Goal: Find specific page/section: Find specific page/section

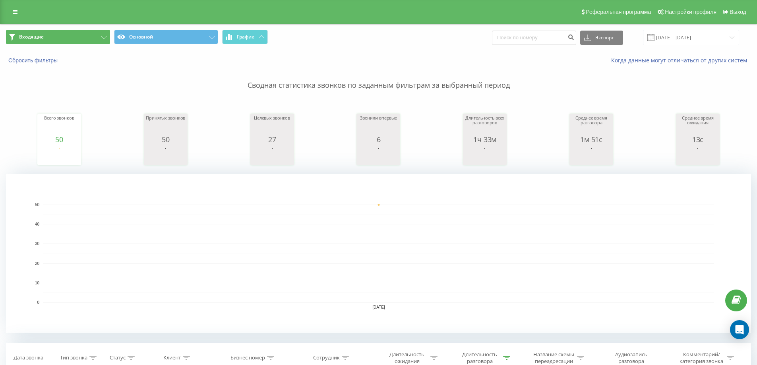
click at [47, 38] on button "Входящие" at bounding box center [58, 37] width 104 height 14
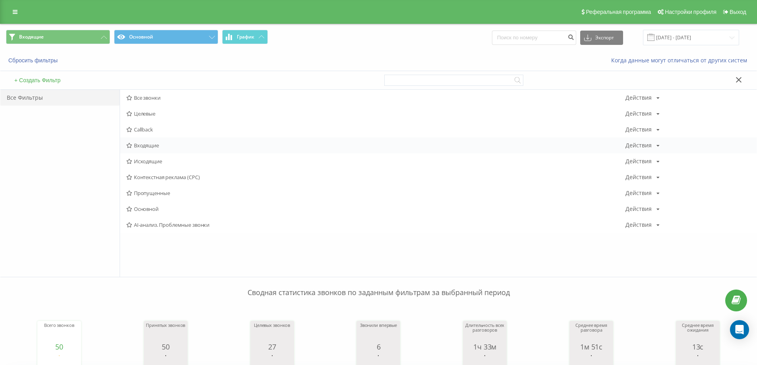
click at [145, 146] on span "Входящие" at bounding box center [375, 146] width 499 height 6
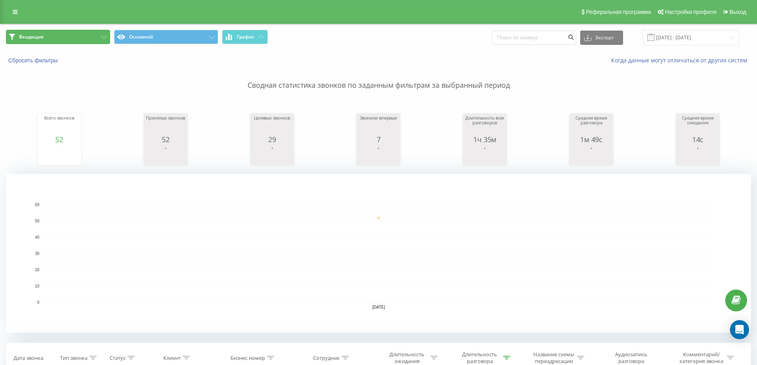
click at [90, 37] on button "Входящие" at bounding box center [58, 37] width 104 height 14
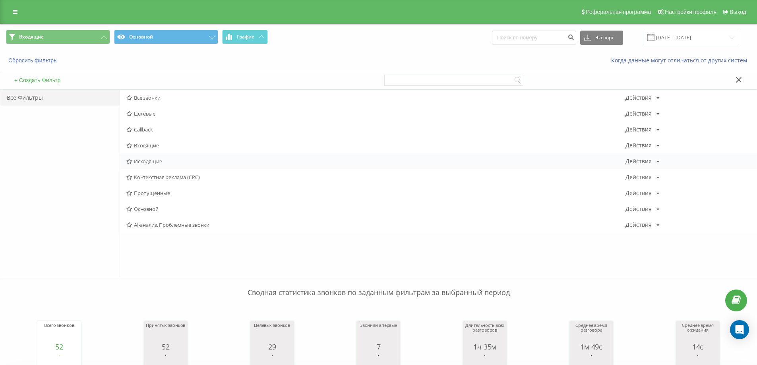
click at [148, 161] on span "Исходящие" at bounding box center [375, 162] width 499 height 6
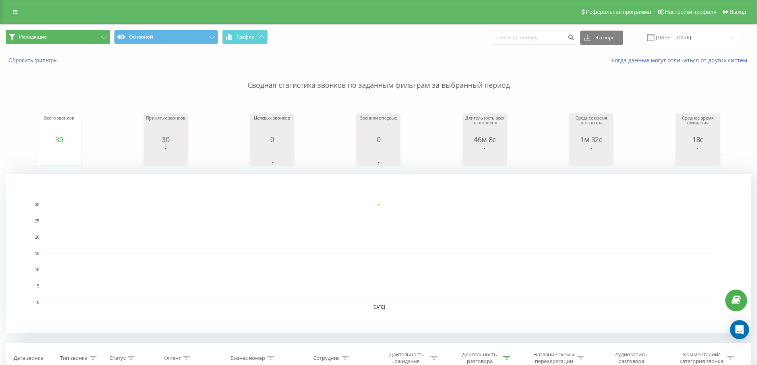
click at [71, 37] on button "Исходящие" at bounding box center [58, 37] width 104 height 14
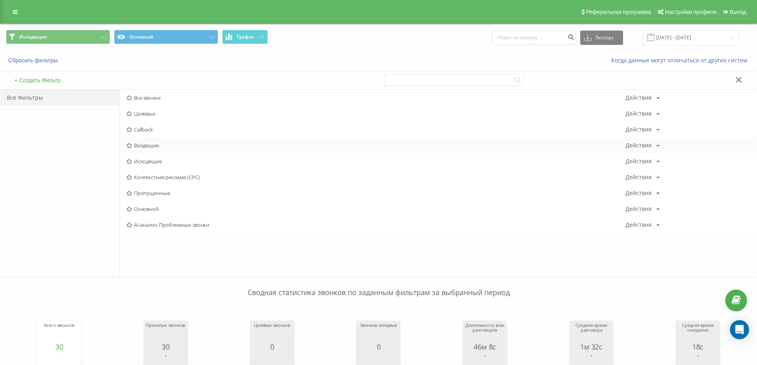
click at [146, 143] on span "Входящие" at bounding box center [375, 146] width 499 height 6
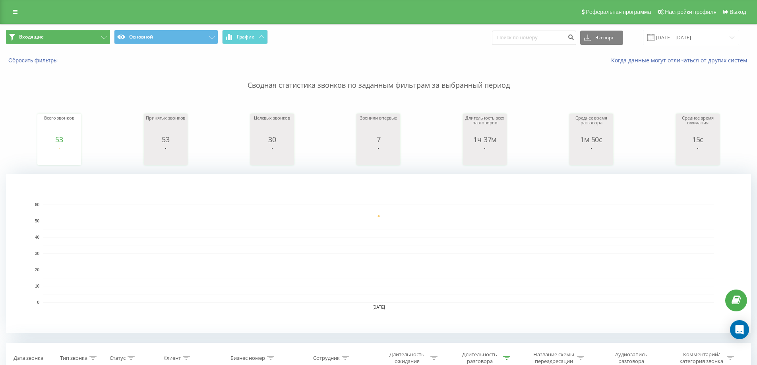
click at [91, 39] on button "Входящие" at bounding box center [58, 37] width 104 height 14
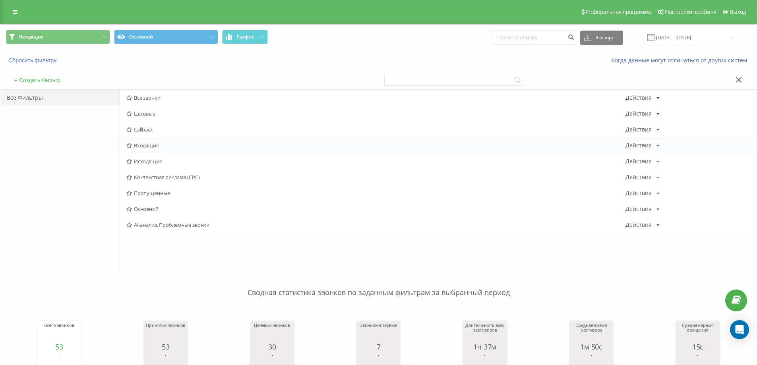
click at [143, 143] on span "Входящие" at bounding box center [375, 146] width 499 height 6
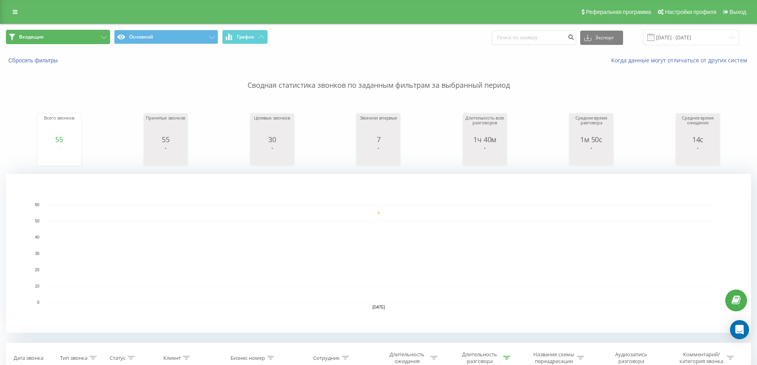
click at [86, 36] on button "Входящие" at bounding box center [58, 37] width 104 height 14
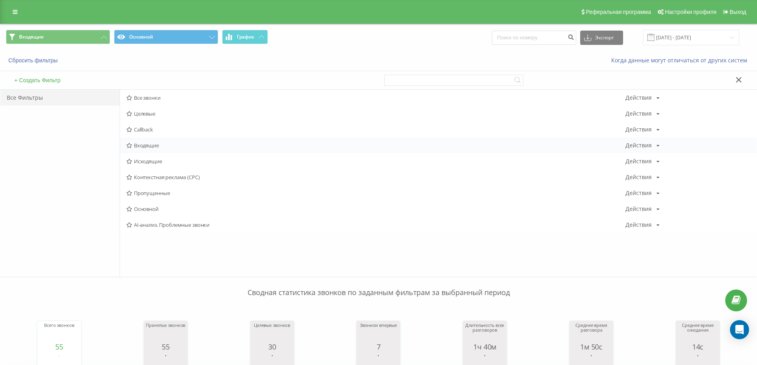
click at [143, 141] on div "Входящие Действия Редактировать Копировать Удалить По умолчанию Поделиться" at bounding box center [438, 146] width 637 height 16
click at [150, 141] on div "Входящие Действия Редактировать Копировать Удалить По умолчанию Поделиться" at bounding box center [438, 146] width 637 height 16
click at [140, 147] on span "Входящие" at bounding box center [375, 146] width 499 height 6
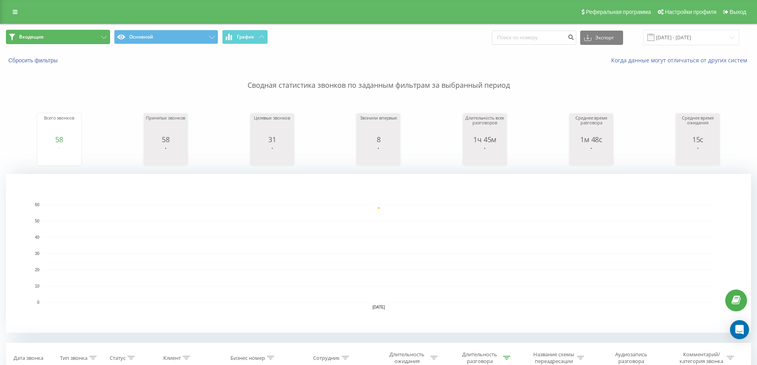
click at [74, 34] on button "Входящие" at bounding box center [58, 37] width 104 height 14
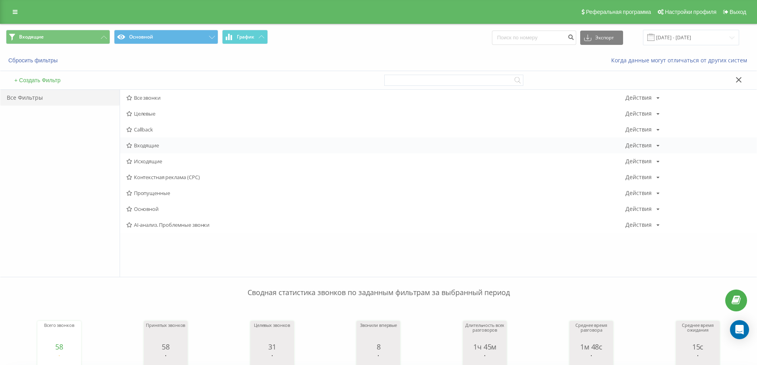
click at [136, 144] on span "Входящие" at bounding box center [375, 146] width 499 height 6
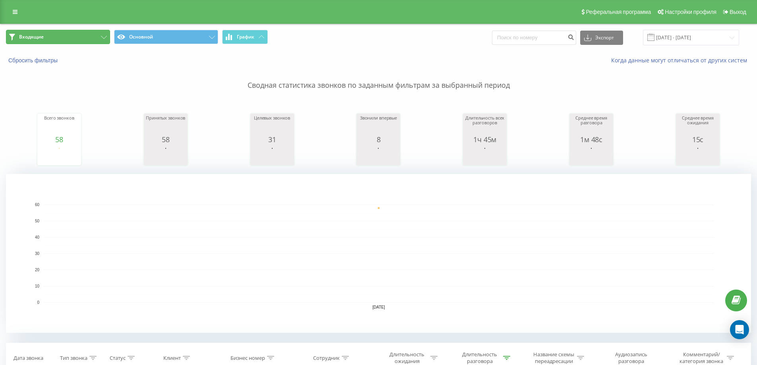
click at [82, 34] on button "Входящие" at bounding box center [58, 37] width 104 height 14
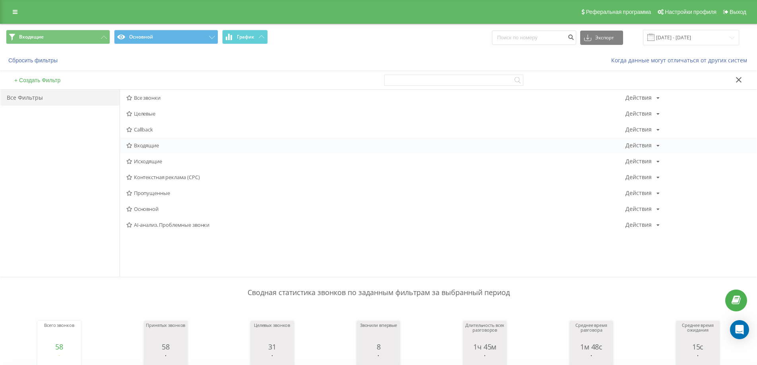
click at [144, 146] on span "Входящие" at bounding box center [375, 146] width 499 height 6
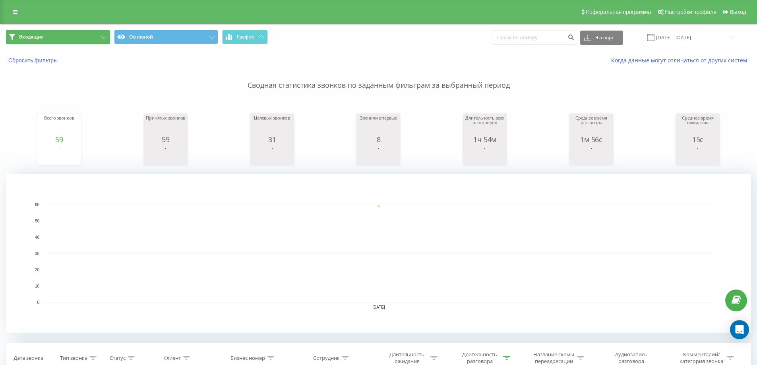
click at [91, 33] on button "Входящие" at bounding box center [58, 37] width 104 height 14
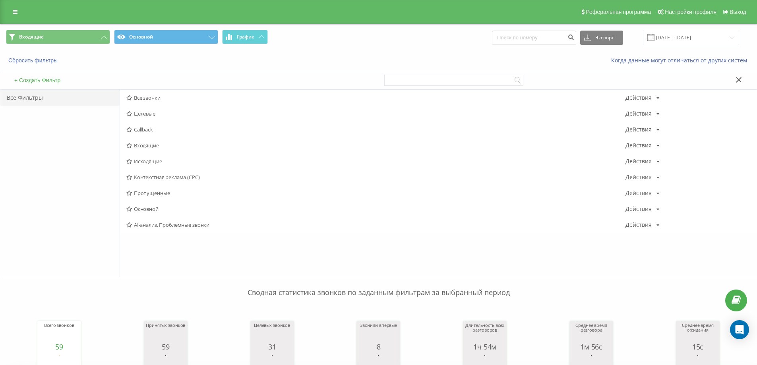
click at [136, 145] on span "Входящие" at bounding box center [375, 146] width 499 height 6
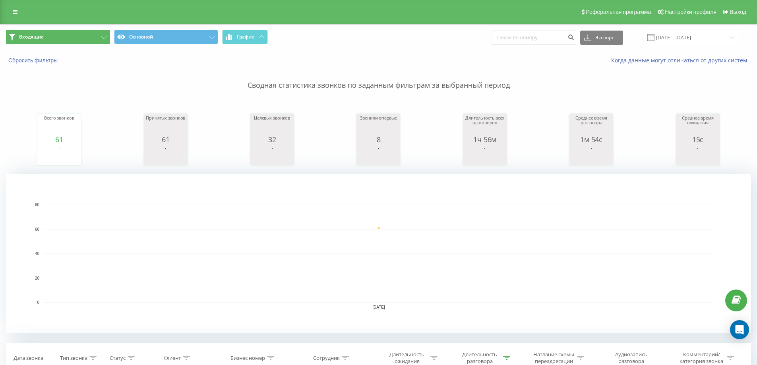
click at [81, 41] on button "Входящие" at bounding box center [58, 37] width 104 height 14
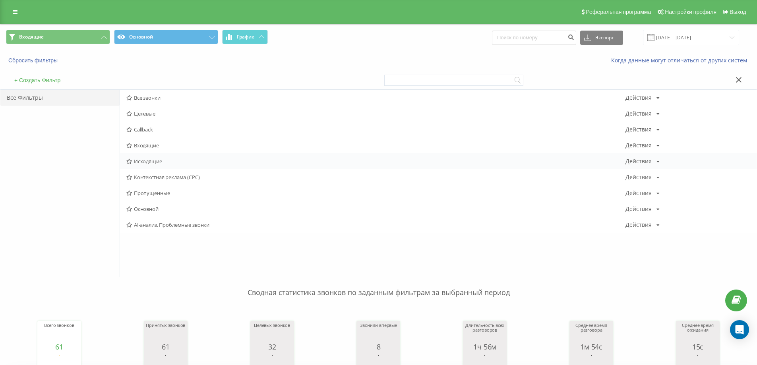
click at [147, 161] on span "Исходящие" at bounding box center [375, 162] width 499 height 6
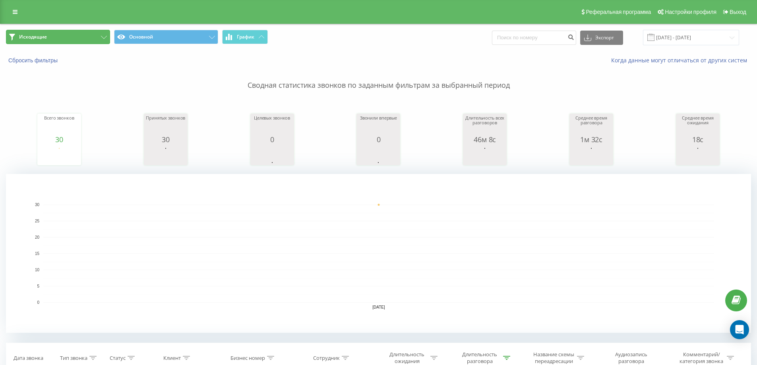
click at [64, 32] on button "Исходящие" at bounding box center [58, 37] width 104 height 14
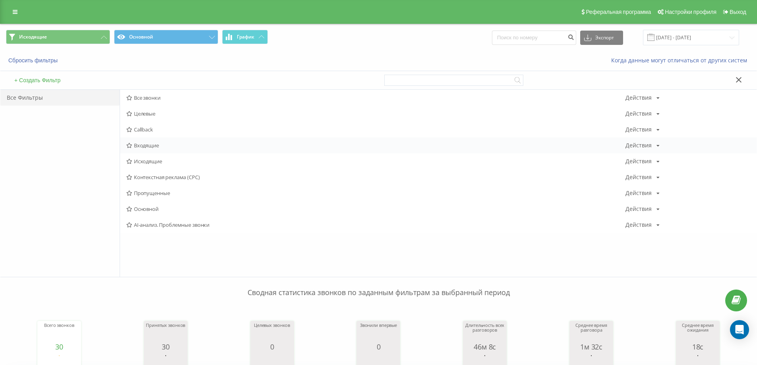
click at [164, 142] on div "Входящие Действия Редактировать Копировать Удалить По умолчанию Поделиться" at bounding box center [438, 146] width 637 height 16
click at [146, 145] on span "Входящие" at bounding box center [375, 146] width 499 height 6
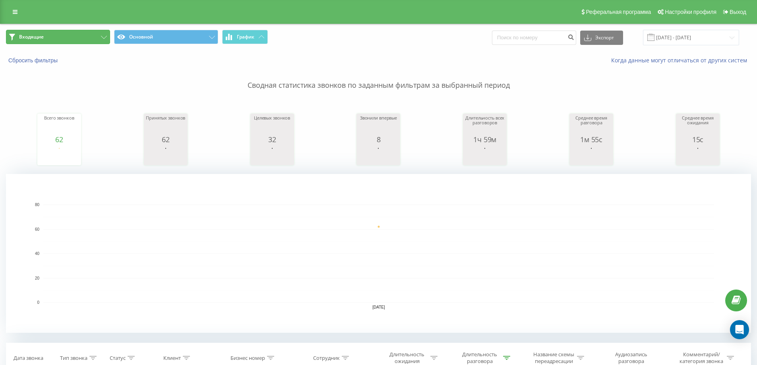
click at [54, 33] on button "Входящие" at bounding box center [58, 37] width 104 height 14
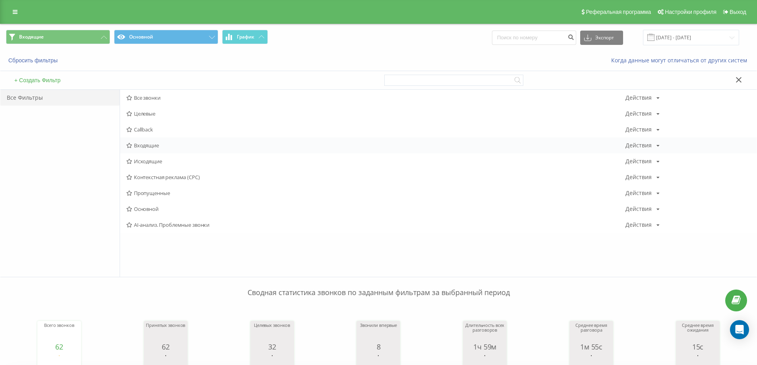
click at [138, 143] on span "Входящие" at bounding box center [375, 146] width 499 height 6
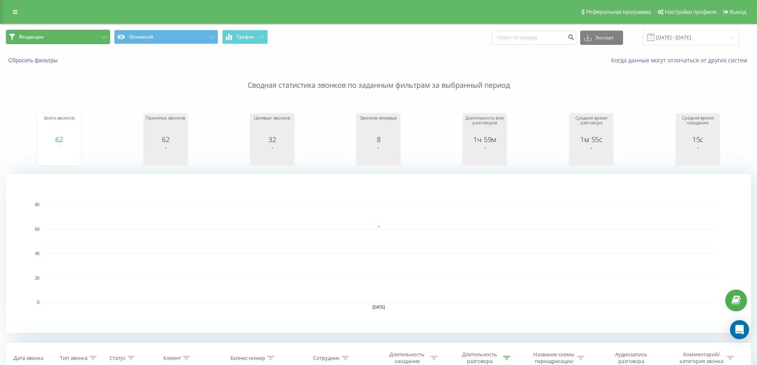
click at [84, 37] on button "Входящие" at bounding box center [58, 37] width 104 height 14
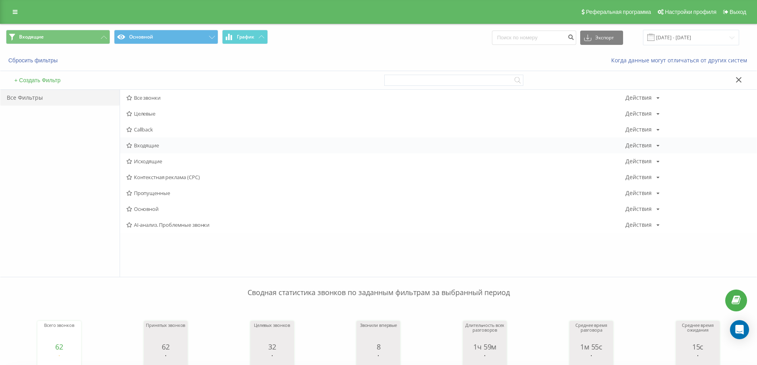
click at [145, 144] on span "Входящие" at bounding box center [375, 146] width 499 height 6
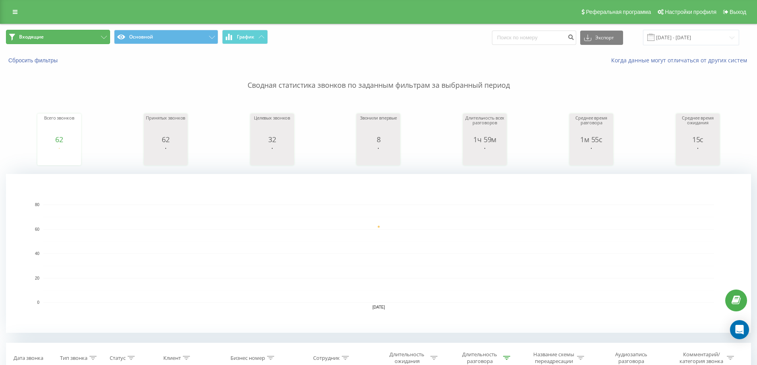
click at [61, 37] on button "Входящие" at bounding box center [58, 37] width 104 height 14
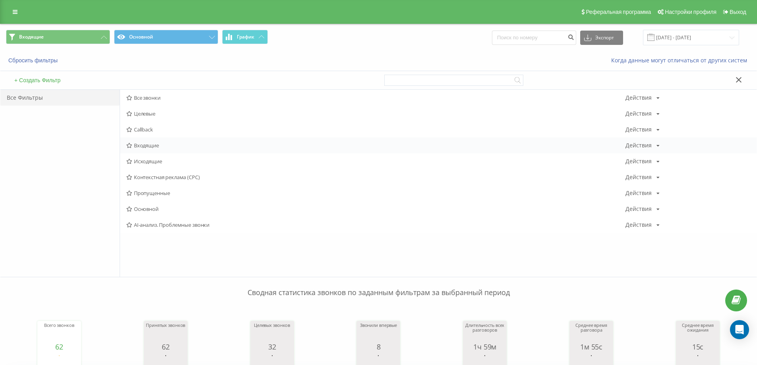
click at [166, 145] on span "Входящие" at bounding box center [375, 146] width 499 height 6
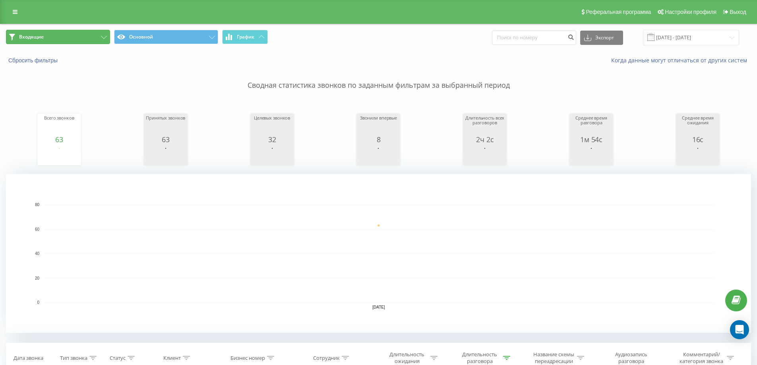
click at [92, 33] on button "Входящие" at bounding box center [58, 37] width 104 height 14
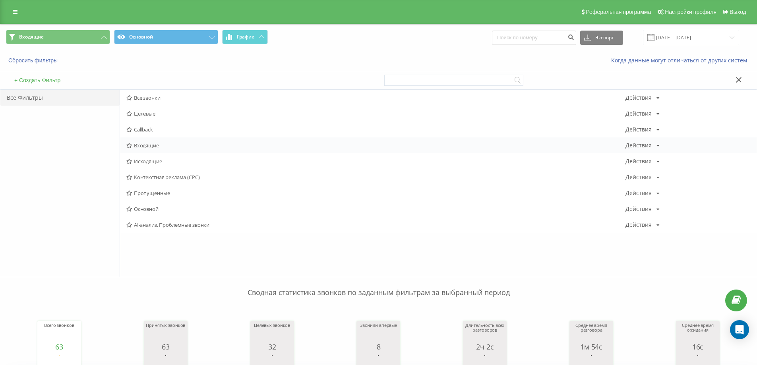
click at [154, 143] on span "Входящие" at bounding box center [375, 146] width 499 height 6
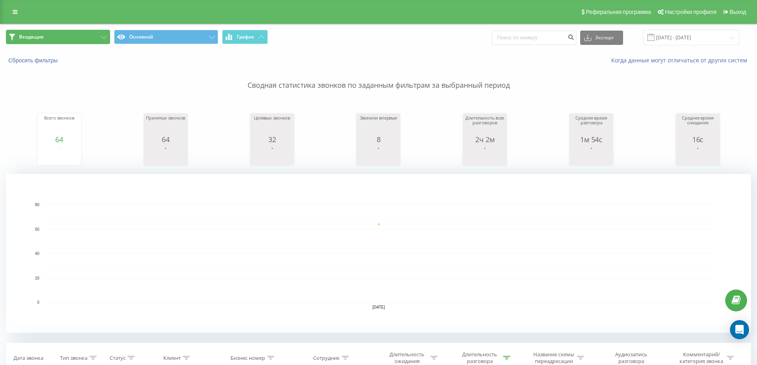
click at [95, 39] on button "Входящие" at bounding box center [58, 37] width 104 height 14
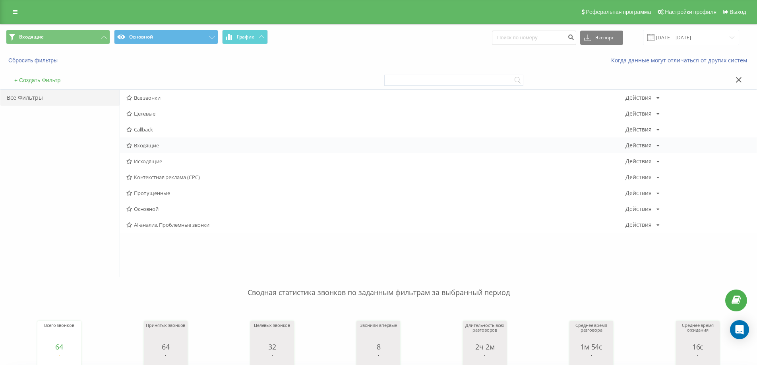
click at [141, 145] on span "Входящие" at bounding box center [375, 146] width 499 height 6
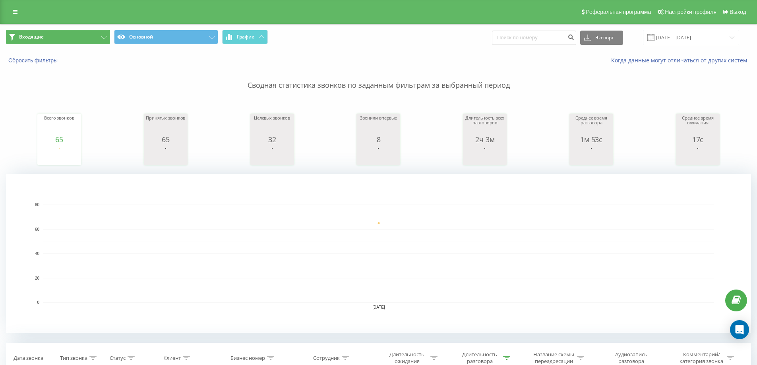
click at [86, 35] on button "Входящие" at bounding box center [58, 37] width 104 height 14
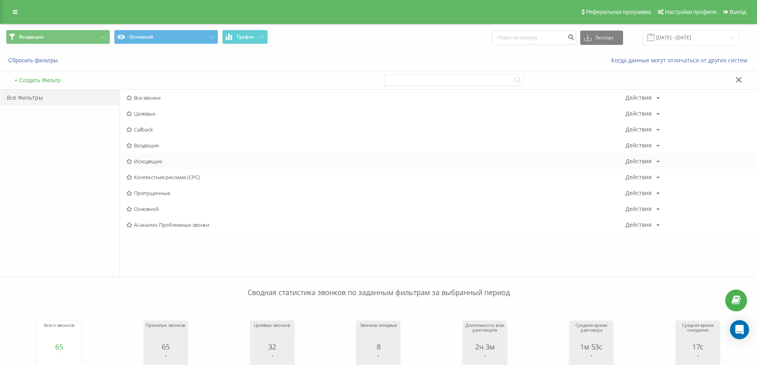
click at [145, 160] on span "Исходящие" at bounding box center [375, 162] width 499 height 6
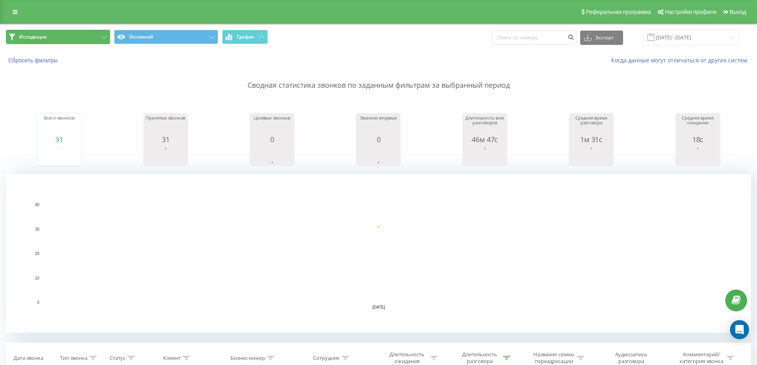
click at [72, 35] on button "Исходящие" at bounding box center [58, 37] width 104 height 14
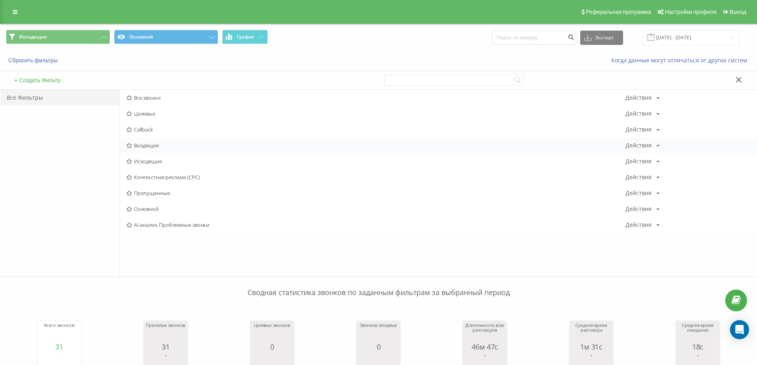
click at [150, 147] on span "Входящие" at bounding box center [375, 146] width 499 height 6
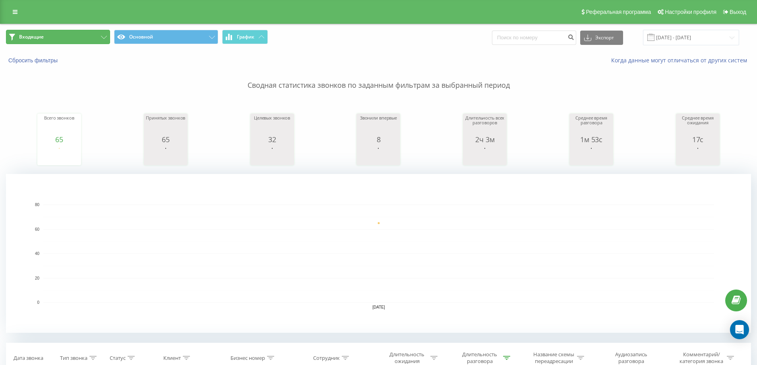
click at [99, 33] on button "Входящие" at bounding box center [58, 37] width 104 height 14
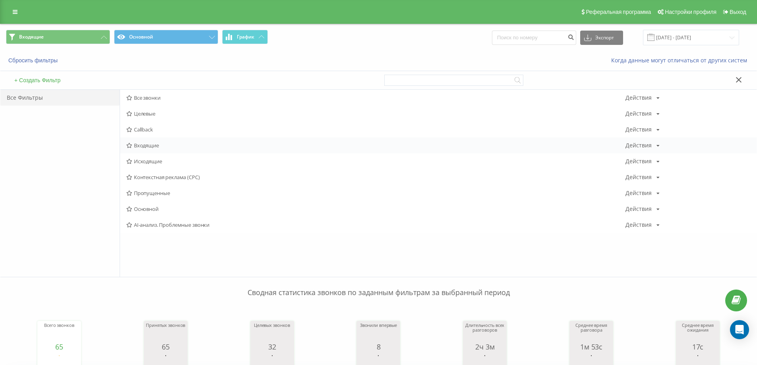
click at [144, 145] on span "Входящие" at bounding box center [375, 146] width 499 height 6
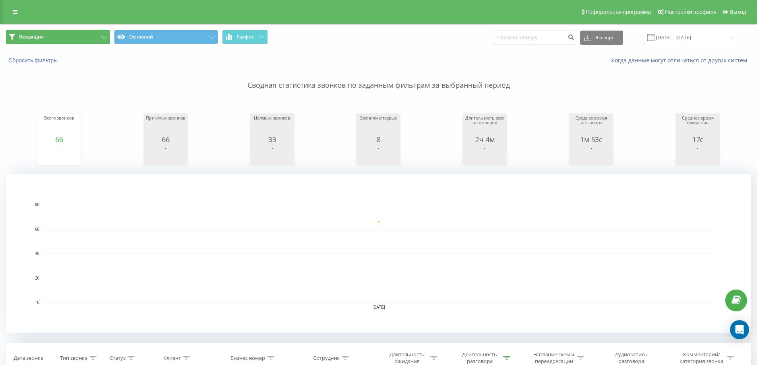
click at [66, 39] on button "Входящие" at bounding box center [58, 37] width 104 height 14
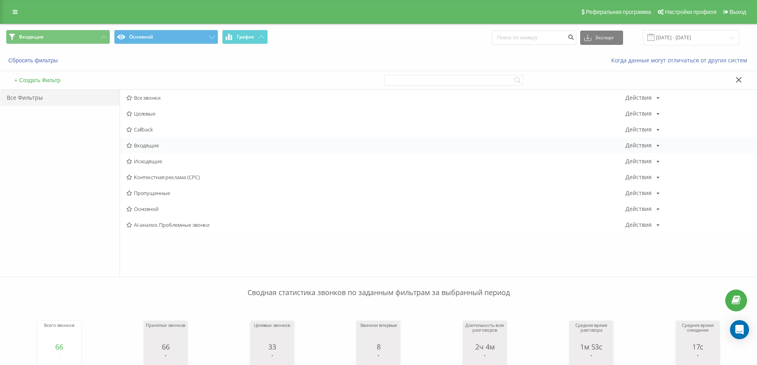
click at [149, 141] on div "Входящие Действия Редактировать Копировать Удалить По умолчанию Поделиться" at bounding box center [438, 146] width 637 height 16
click at [143, 144] on span "Входящие" at bounding box center [375, 146] width 499 height 6
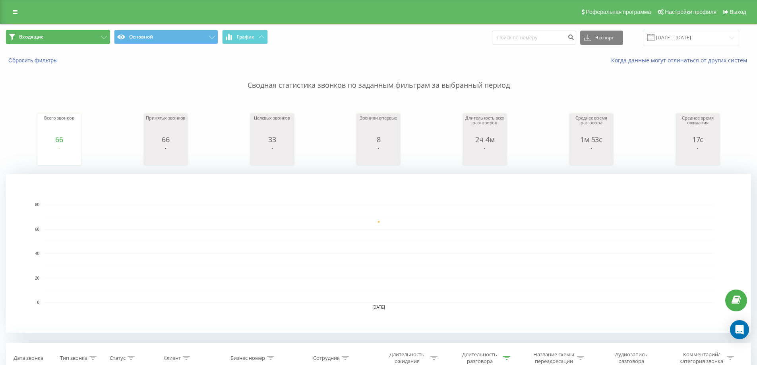
click at [91, 39] on button "Входящие" at bounding box center [58, 37] width 104 height 14
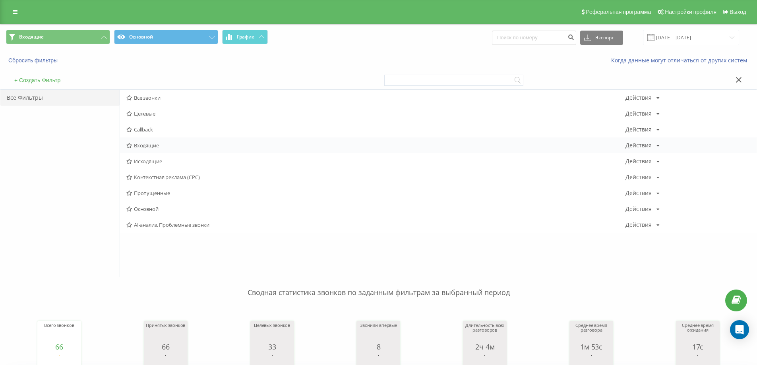
click at [136, 147] on span "Входящие" at bounding box center [375, 146] width 499 height 6
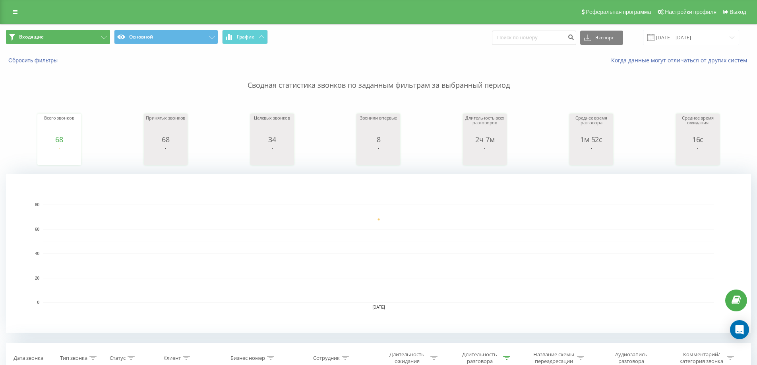
click at [96, 37] on button "Входящие" at bounding box center [58, 37] width 104 height 14
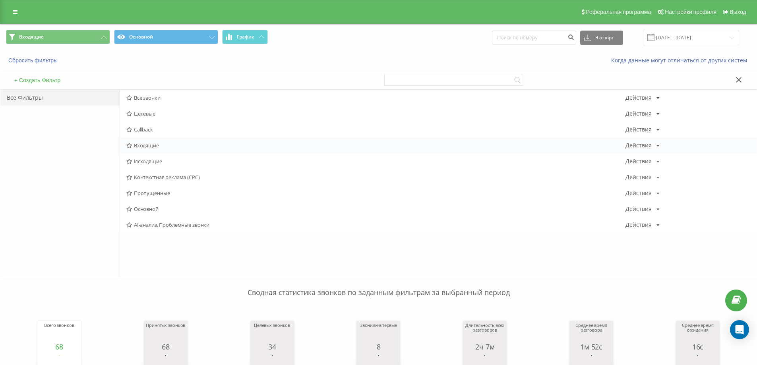
click at [144, 147] on span "Входящие" at bounding box center [375, 146] width 499 height 6
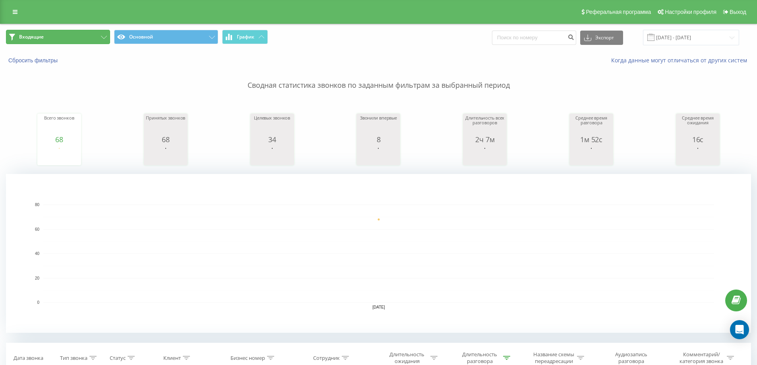
click at [72, 37] on button "Входящие" at bounding box center [58, 37] width 104 height 14
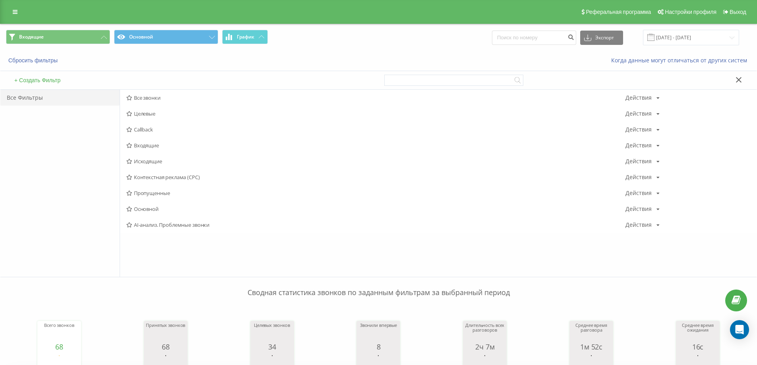
click at [150, 148] on span "Входящие" at bounding box center [375, 146] width 499 height 6
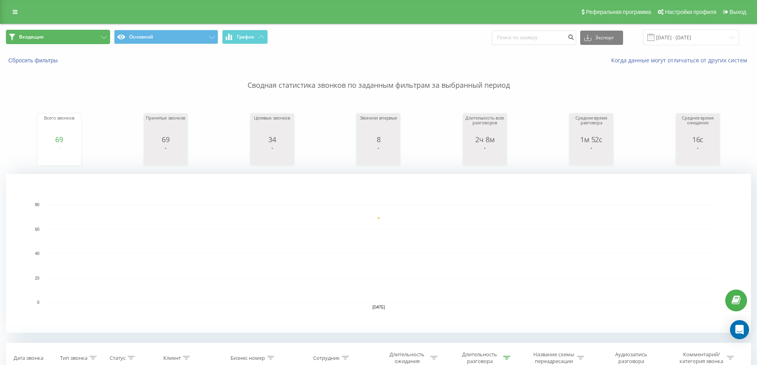
click at [73, 37] on button "Входящие" at bounding box center [58, 37] width 104 height 14
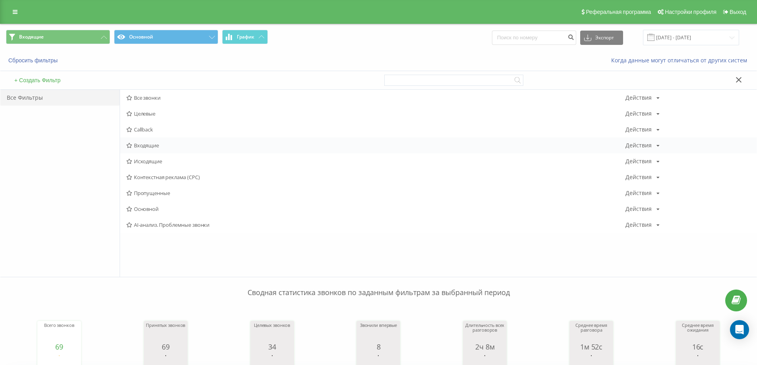
click at [153, 144] on span "Входящие" at bounding box center [375, 146] width 499 height 6
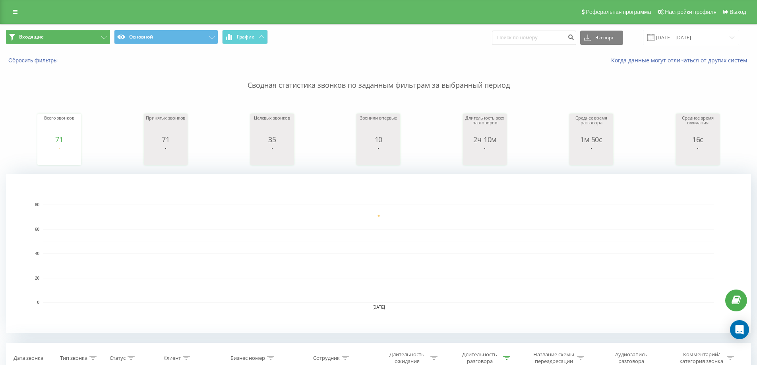
click at [97, 33] on button "Входящие" at bounding box center [58, 37] width 104 height 14
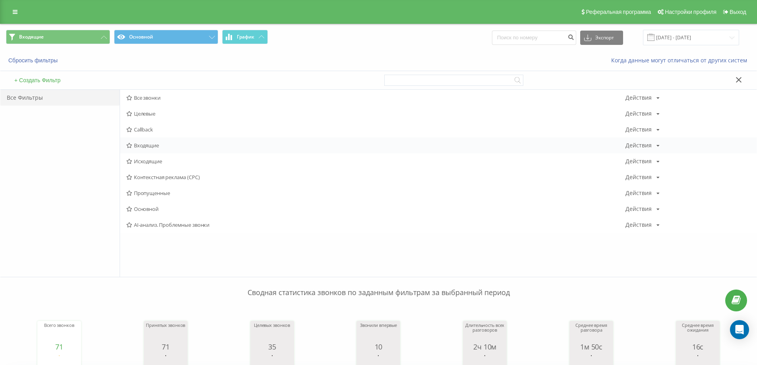
click at [163, 145] on span "Входящие" at bounding box center [375, 146] width 499 height 6
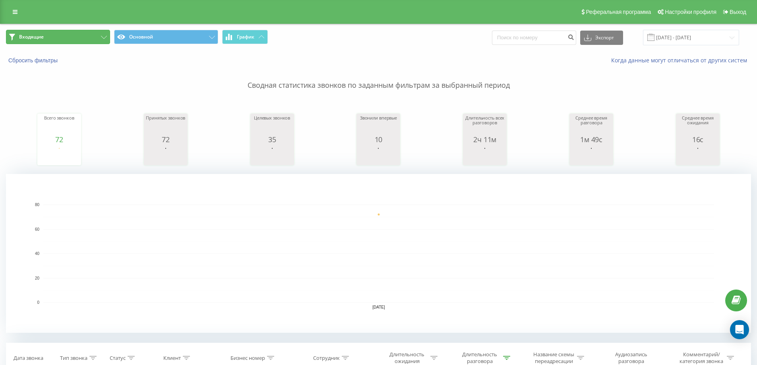
click at [88, 39] on button "Входящие" at bounding box center [58, 37] width 104 height 14
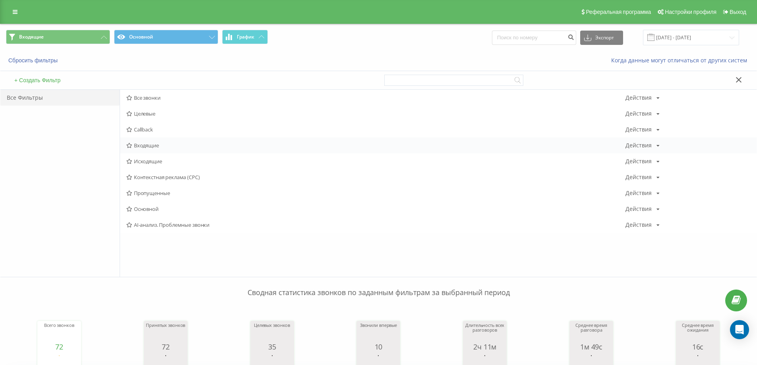
click at [140, 141] on div "Входящие Действия Редактировать Копировать Удалить По умолчанию Поделиться" at bounding box center [438, 146] width 637 height 16
click at [144, 144] on span "Входящие" at bounding box center [375, 146] width 499 height 6
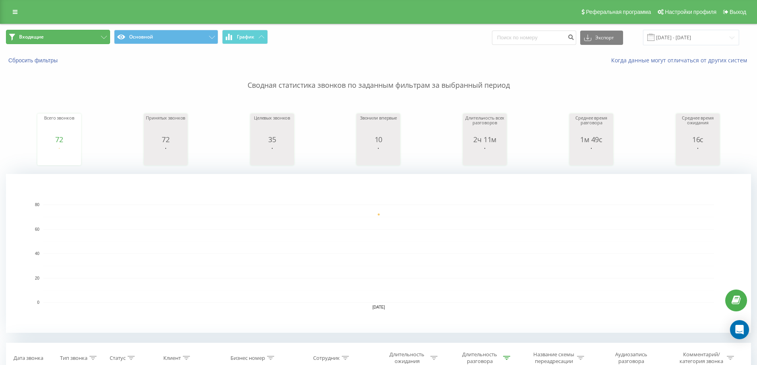
click at [88, 35] on button "Входящие" at bounding box center [58, 37] width 104 height 14
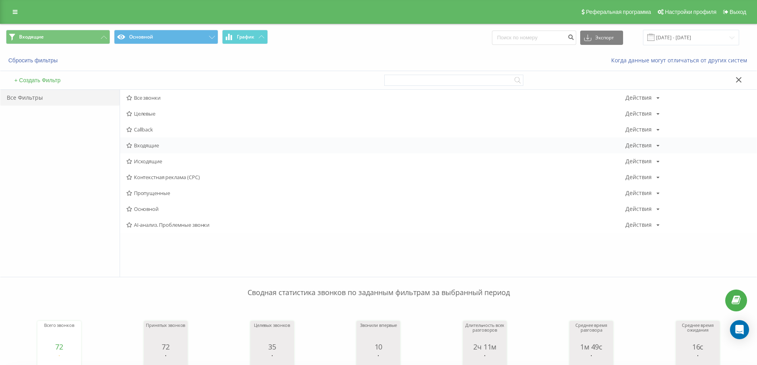
click at [147, 147] on span "Входящие" at bounding box center [375, 146] width 499 height 6
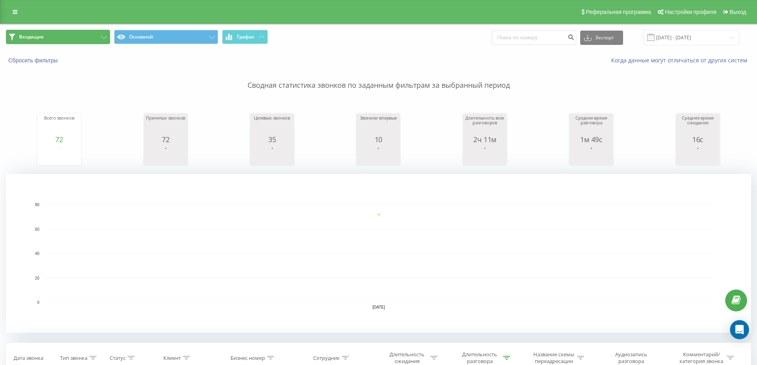
click at [53, 39] on button "Входящие" at bounding box center [58, 37] width 104 height 14
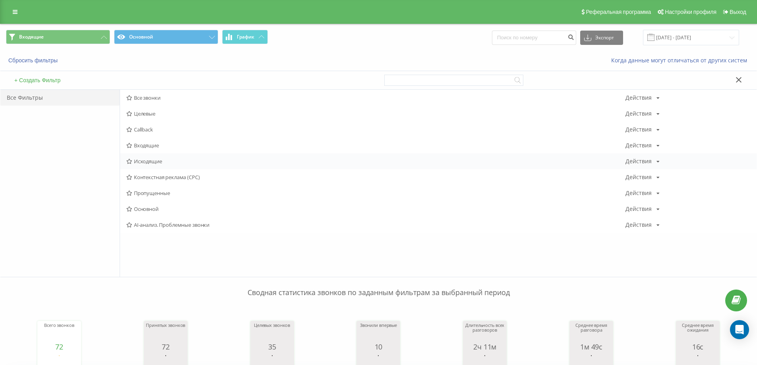
click at [139, 160] on span "Исходящие" at bounding box center [375, 162] width 499 height 6
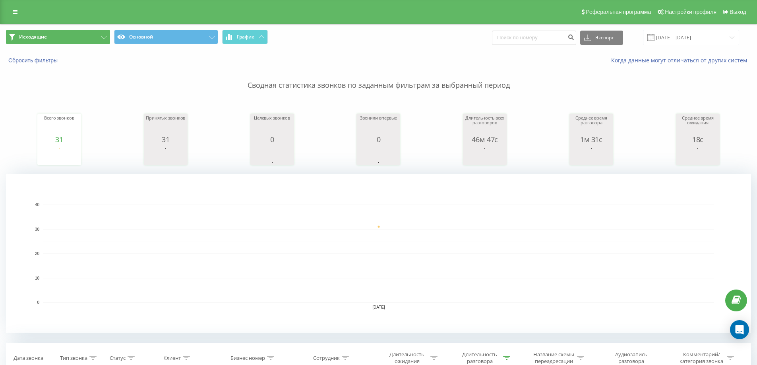
click at [56, 39] on button "Исходящие" at bounding box center [58, 37] width 104 height 14
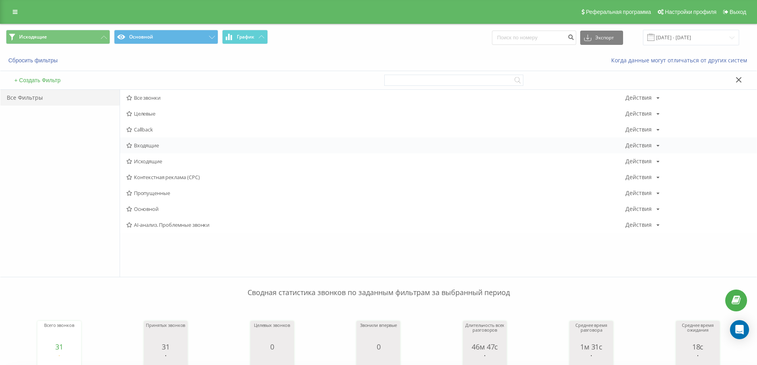
click at [144, 140] on div "Входящие Действия Редактировать Копировать Удалить По умолчанию Поделиться" at bounding box center [438, 146] width 637 height 16
click at [145, 141] on div "Входящие Действия Редактировать Копировать Удалить По умолчанию Поделиться" at bounding box center [438, 146] width 637 height 16
click at [146, 143] on span "Входящие" at bounding box center [375, 146] width 499 height 6
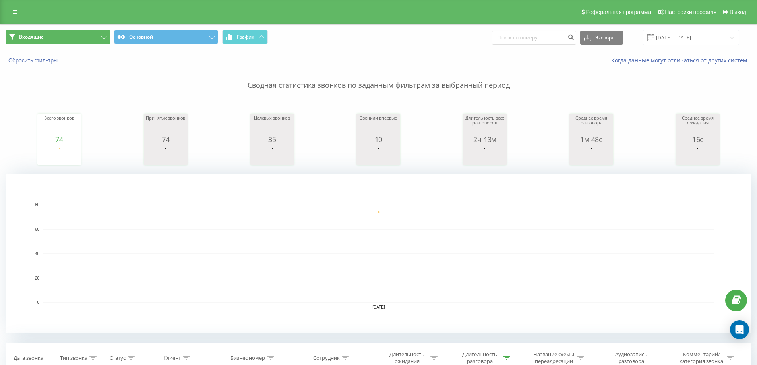
click at [91, 36] on button "Входящие" at bounding box center [58, 37] width 104 height 14
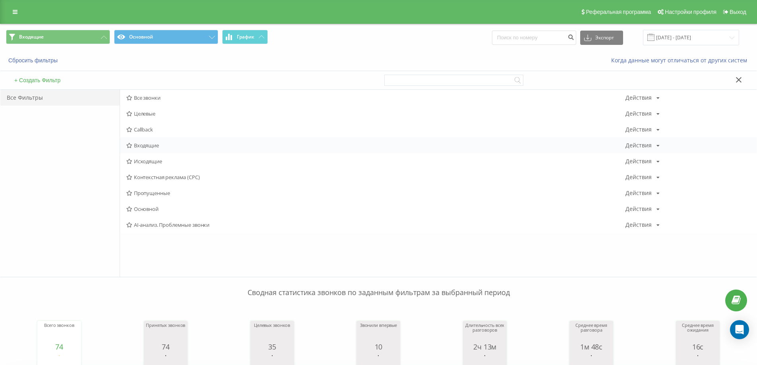
click at [145, 150] on div "Входящие Действия Редактировать Копировать Удалить По умолчанию Поделиться" at bounding box center [438, 146] width 637 height 16
click at [145, 146] on span "Входящие" at bounding box center [375, 146] width 499 height 6
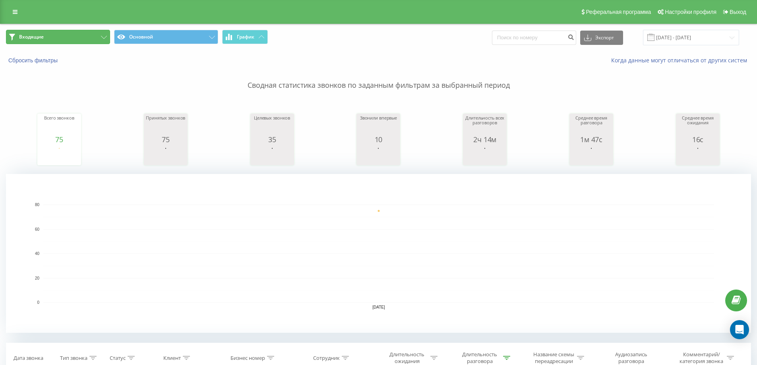
click at [94, 31] on button "Входящие" at bounding box center [58, 37] width 104 height 14
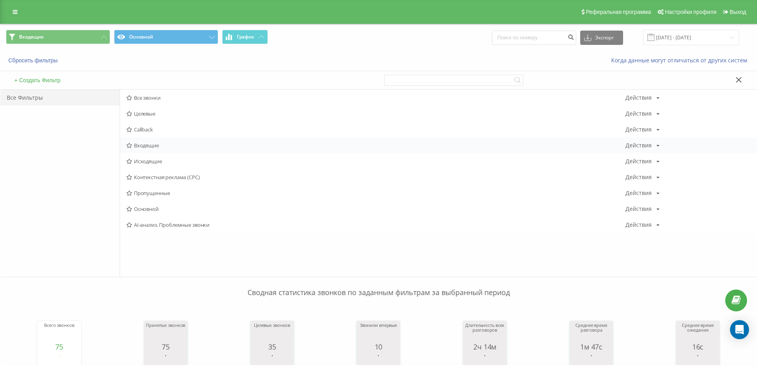
click at [151, 148] on span "Входящие" at bounding box center [375, 146] width 499 height 6
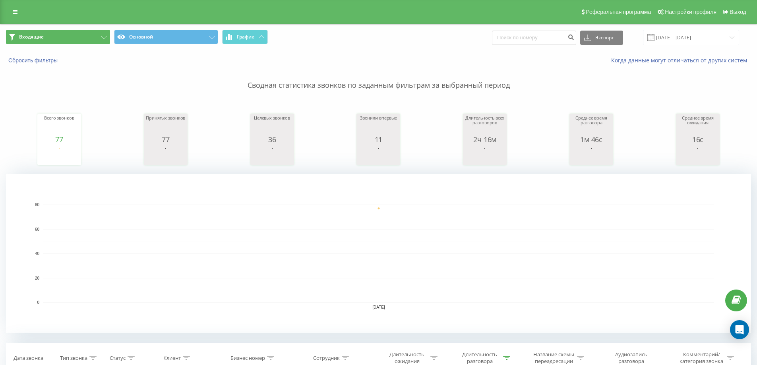
click at [86, 38] on button "Входящие" at bounding box center [58, 37] width 104 height 14
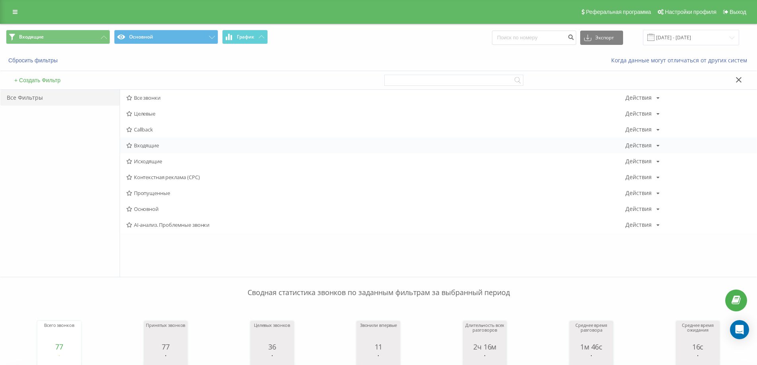
click at [138, 144] on span "Входящие" at bounding box center [375, 146] width 499 height 6
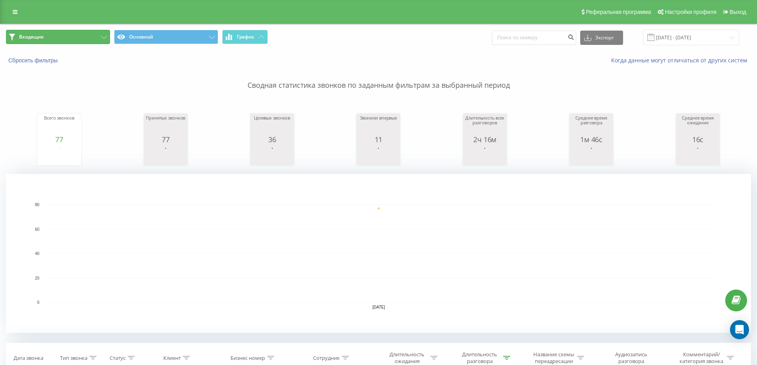
click at [54, 35] on button "Входящие" at bounding box center [58, 37] width 104 height 14
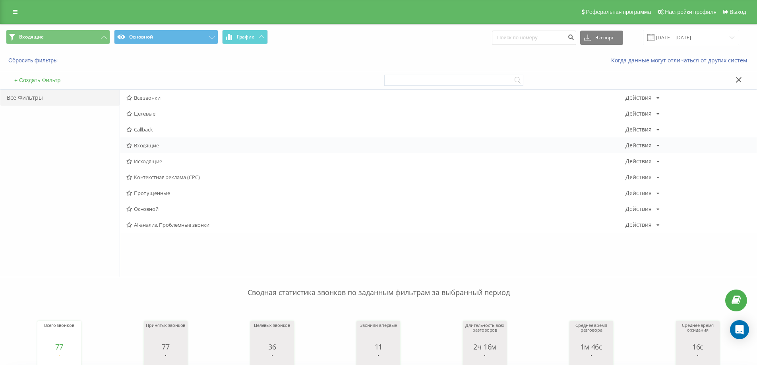
click at [147, 146] on span "Входящие" at bounding box center [375, 146] width 499 height 6
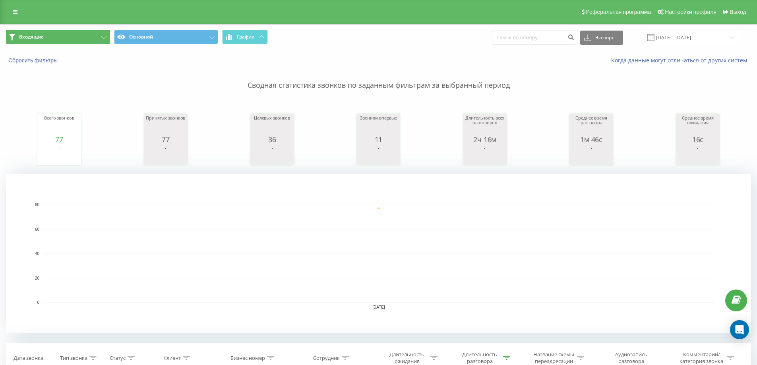
click at [83, 35] on button "Входящие" at bounding box center [58, 37] width 104 height 14
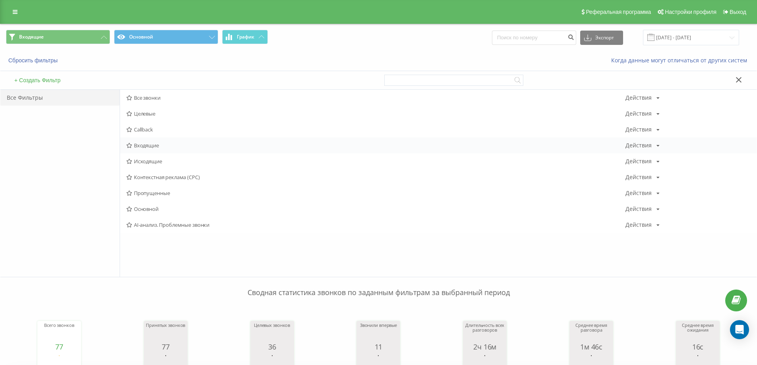
click at [144, 146] on span "Входящие" at bounding box center [375, 146] width 499 height 6
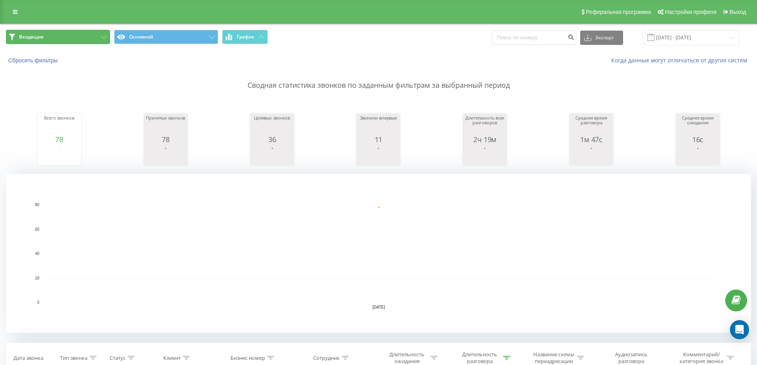
click at [71, 39] on button "Входящие" at bounding box center [58, 37] width 104 height 14
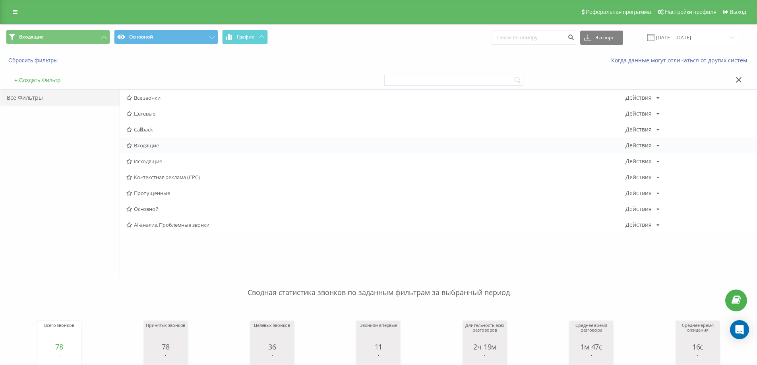
click at [144, 143] on span "Входящие" at bounding box center [375, 146] width 499 height 6
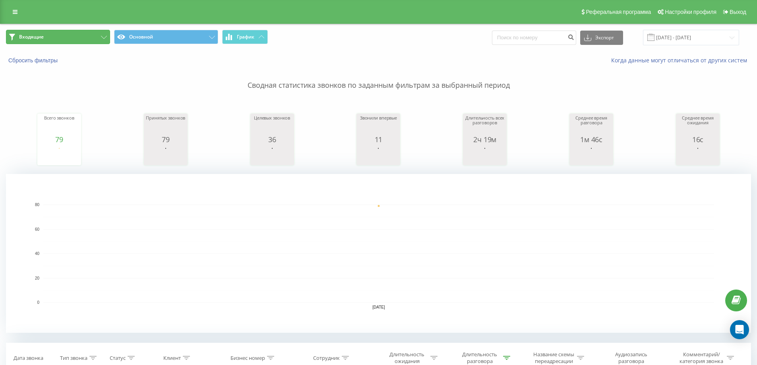
click at [95, 37] on button "Входящие" at bounding box center [58, 37] width 104 height 14
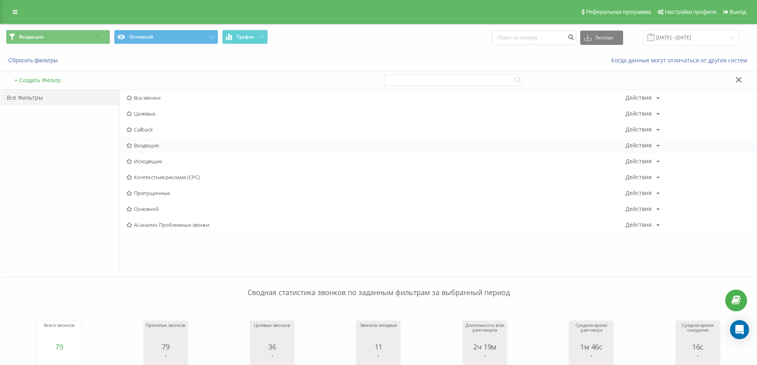
click at [145, 148] on span "Входящие" at bounding box center [375, 146] width 499 height 6
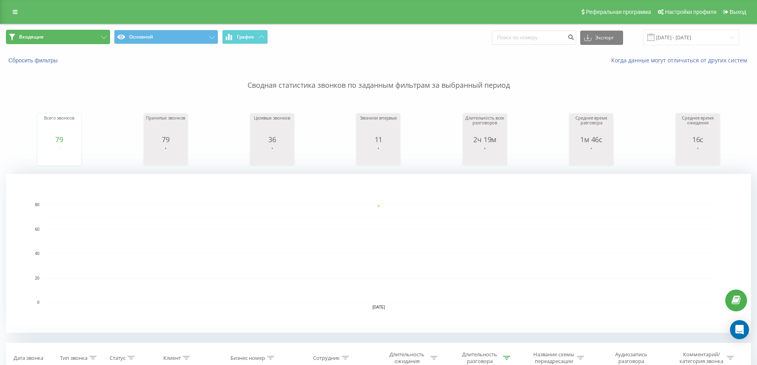
click at [96, 39] on button "Входящие" at bounding box center [58, 37] width 104 height 14
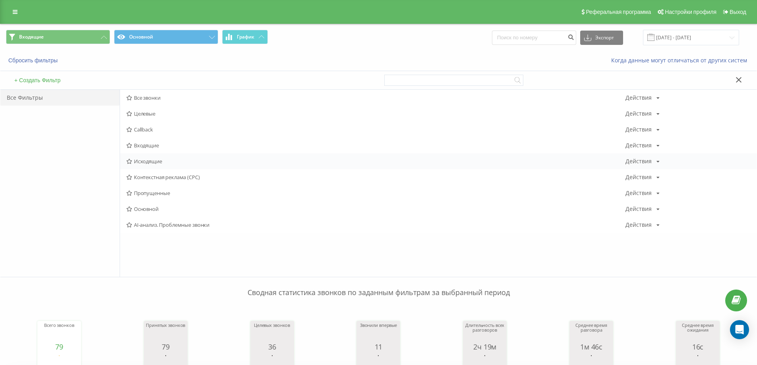
click at [137, 163] on span "Исходящие" at bounding box center [375, 162] width 499 height 6
